Goal: Task Accomplishment & Management: Complete application form

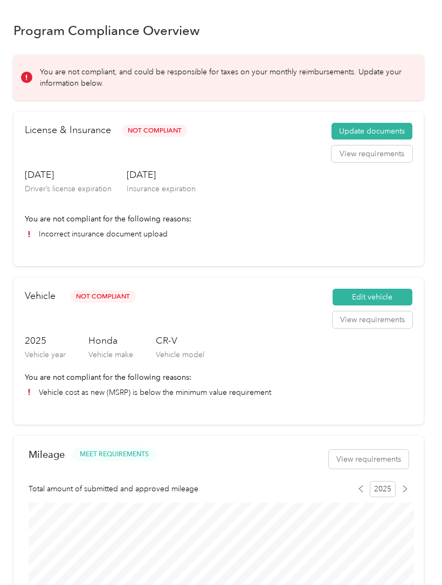
click at [385, 128] on button "Update documents" at bounding box center [371, 131] width 81 height 17
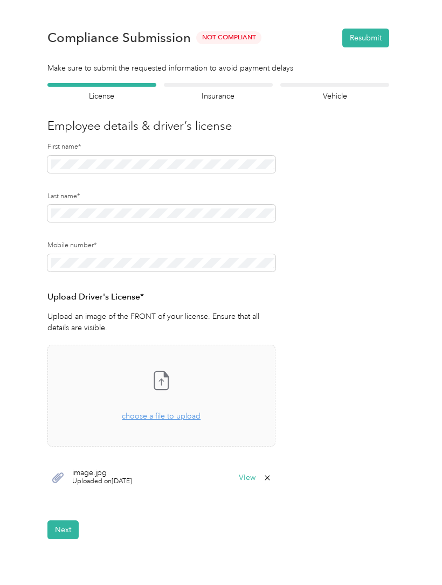
click at [241, 79] on section "Back Home Compliance overview Compliance submission Compliance Submission Not C…" at bounding box center [218, 276] width 410 height 526
click at [232, 85] on div at bounding box center [218, 85] width 109 height 4
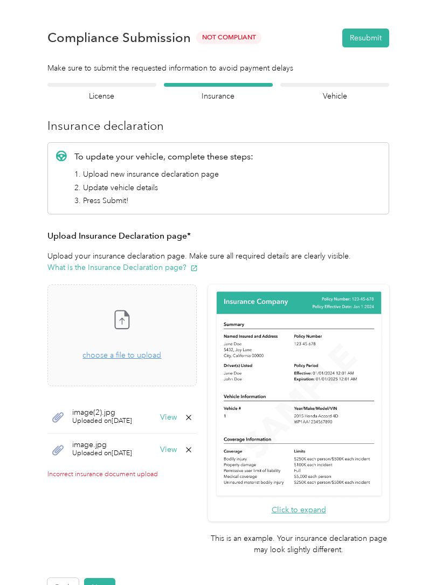
click at [108, 578] on button "Next" at bounding box center [99, 587] width 31 height 19
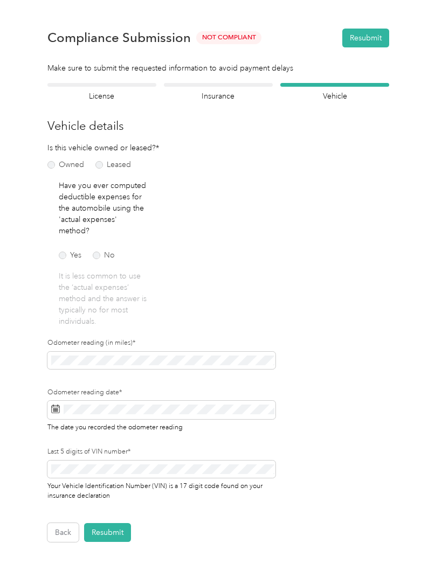
click at [223, 92] on h4 "Insurance" at bounding box center [218, 95] width 109 height 11
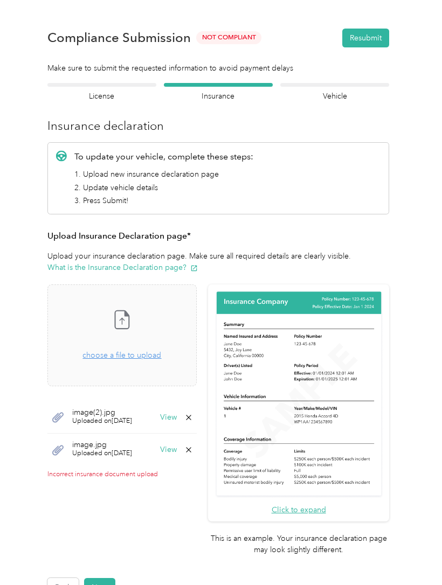
click at [155, 357] on span "choose a file to upload" at bounding box center [121, 355] width 79 height 9
click at [105, 578] on button "Next" at bounding box center [99, 587] width 31 height 19
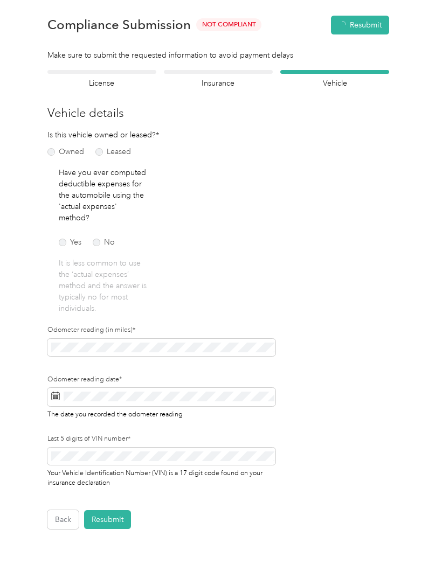
scroll to position [13, 0]
click at [116, 514] on button "Resubmit" at bounding box center [107, 518] width 47 height 19
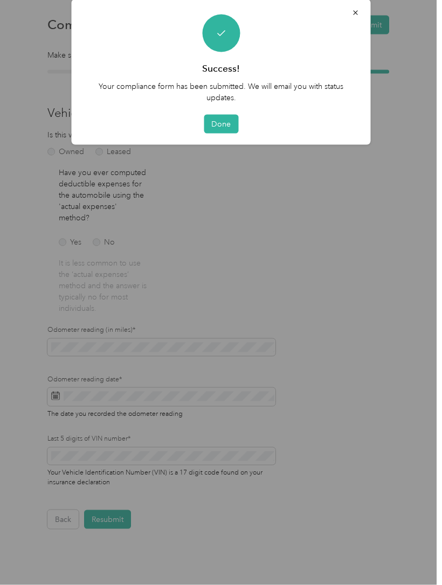
scroll to position [1, 0]
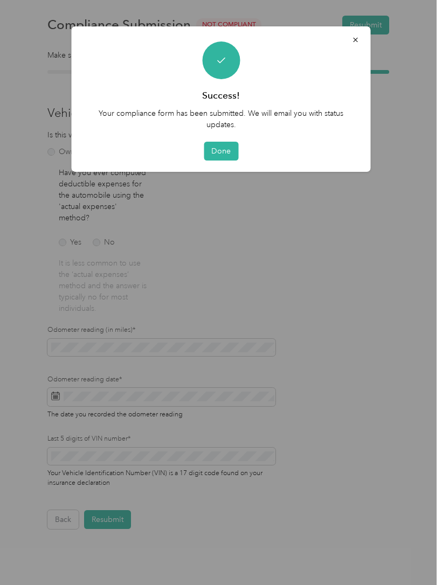
click at [224, 146] on button "Done" at bounding box center [221, 151] width 34 height 19
